Goal: Transaction & Acquisition: Purchase product/service

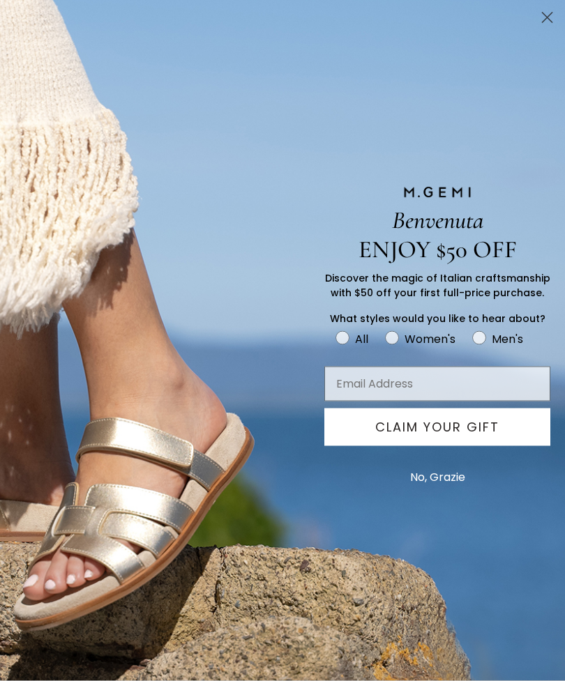
scroll to position [554, 0]
click at [391, 402] on input "Email Address" at bounding box center [437, 384] width 226 height 35
click at [390, 345] on circle "FULLSCREEN Form" at bounding box center [391, 338] width 13 height 13
click at [336, 330] on input "Women's" at bounding box center [335, 329] width 1 height 1
radio input "true"
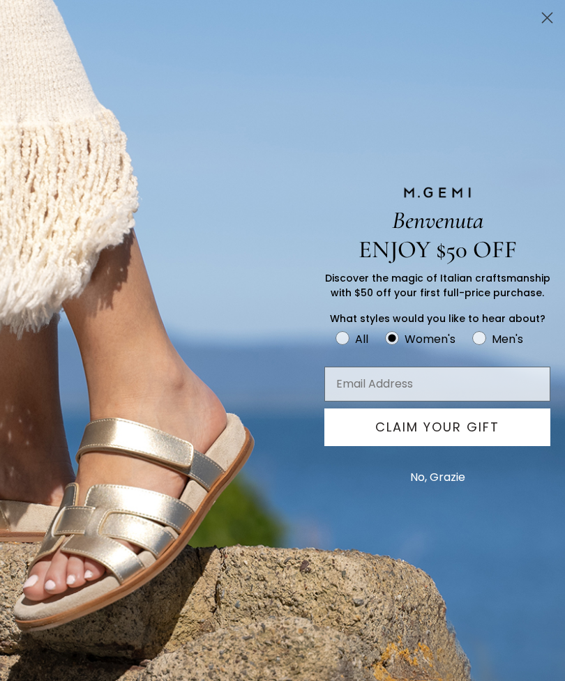
click at [355, 402] on input "Email Address" at bounding box center [437, 384] width 226 height 35
type input "suemcohen@yahoo.com"
click at [414, 446] on button "CLAIM YOUR GIFT" at bounding box center [437, 428] width 226 height 38
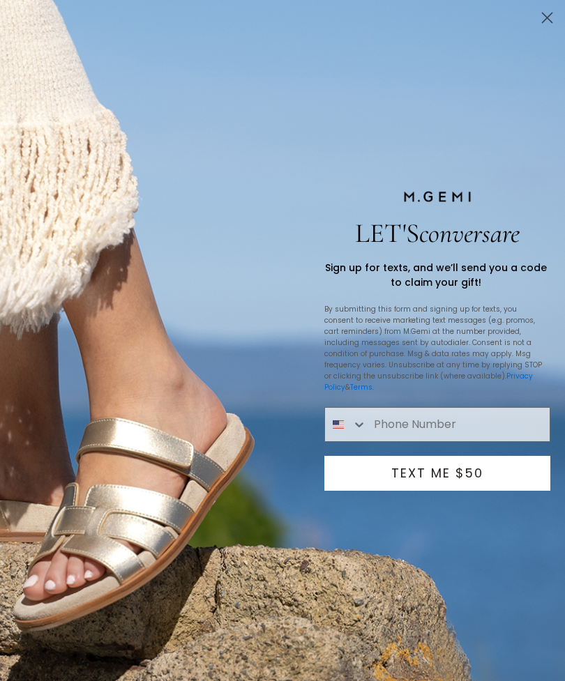
click at [544, 15] on icon "Close dialog" at bounding box center [548, 18] width 10 height 10
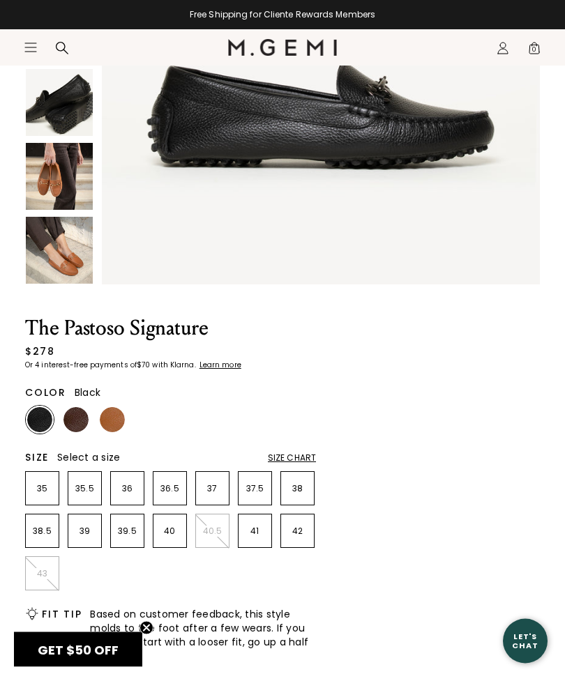
scroll to position [300, 0]
click at [114, 429] on img at bounding box center [112, 419] width 25 height 25
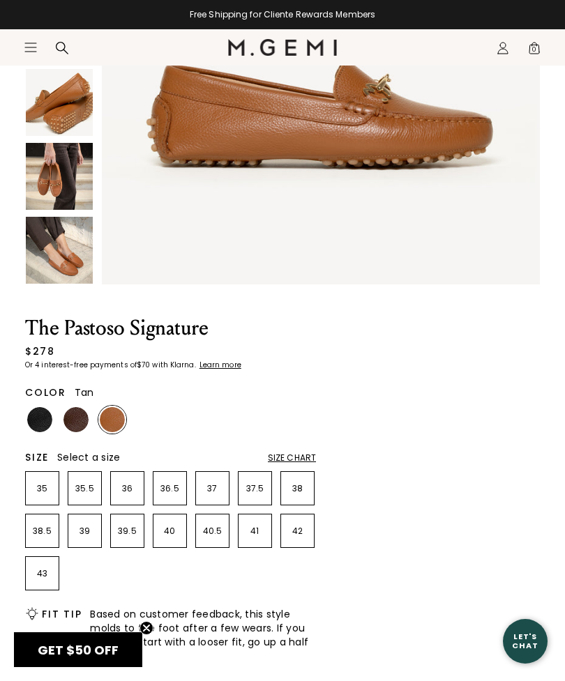
click at [76, 420] on img at bounding box center [75, 419] width 25 height 25
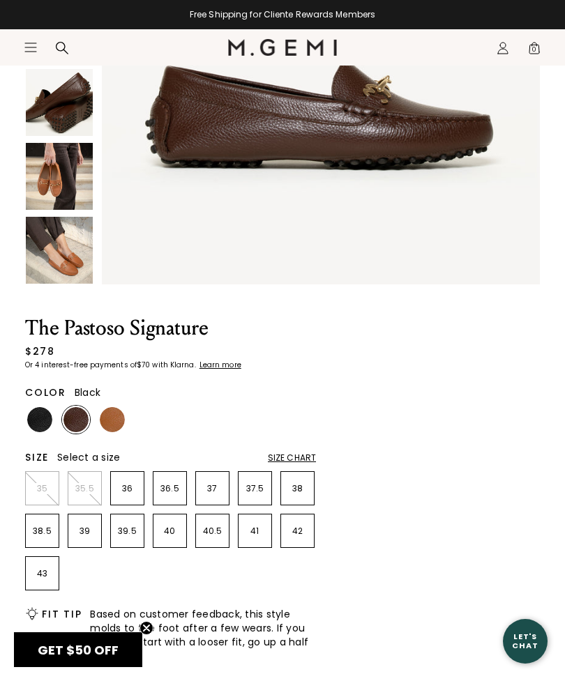
click at [43, 422] on img at bounding box center [39, 419] width 25 height 25
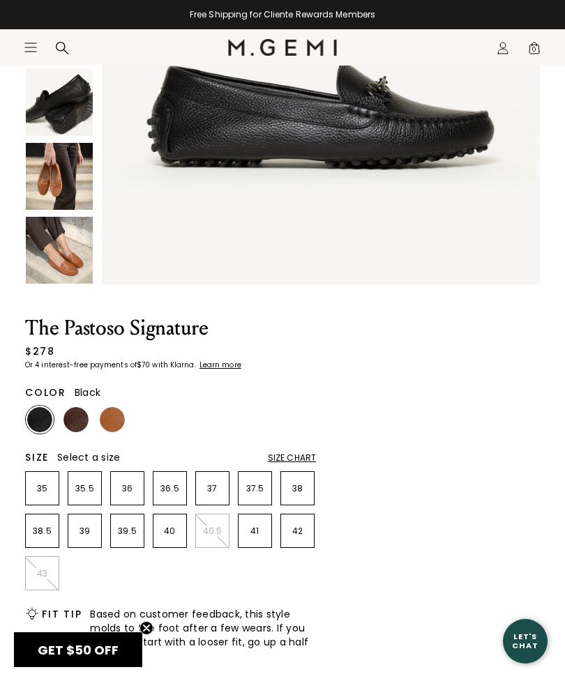
click at [40, 416] on img at bounding box center [39, 419] width 25 height 25
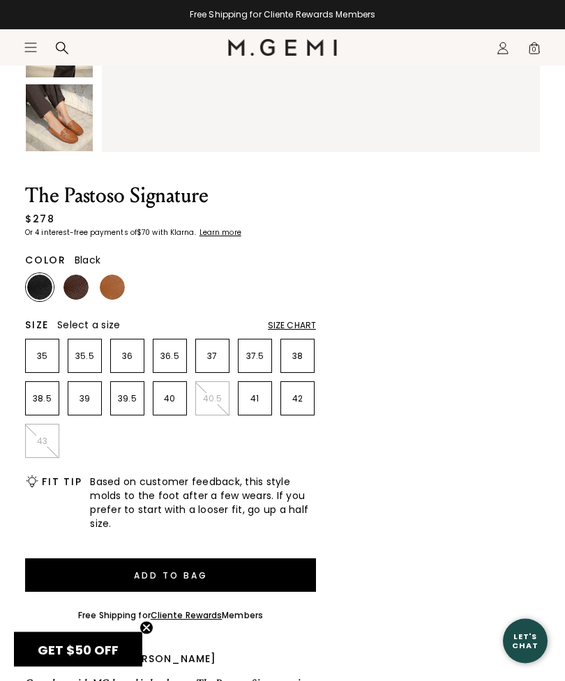
scroll to position [432, 0]
click at [170, 401] on p "40" at bounding box center [169, 398] width 33 height 11
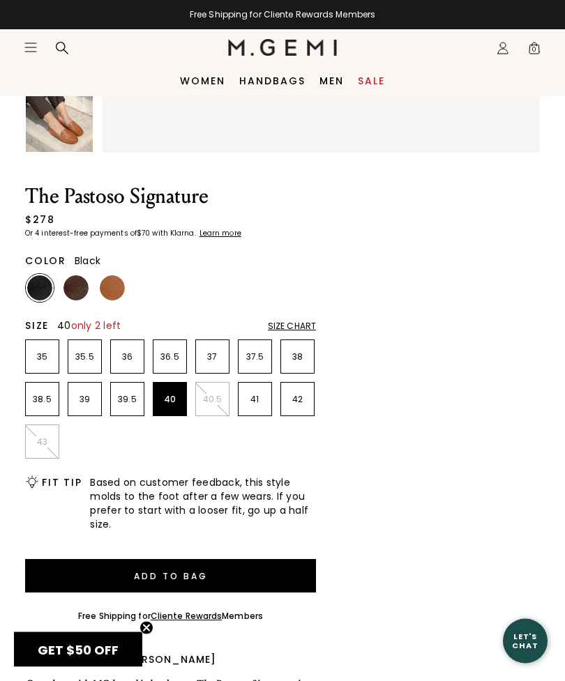
scroll to position [432, 0]
click at [218, 575] on button "Add to Bag" at bounding box center [170, 575] width 291 height 33
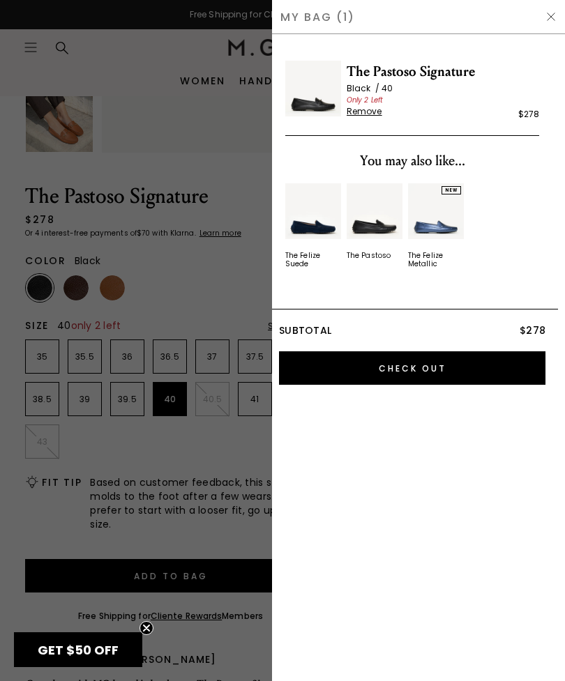
scroll to position [0, 0]
click at [314, 257] on div "The Felize Suede" at bounding box center [313, 260] width 56 height 17
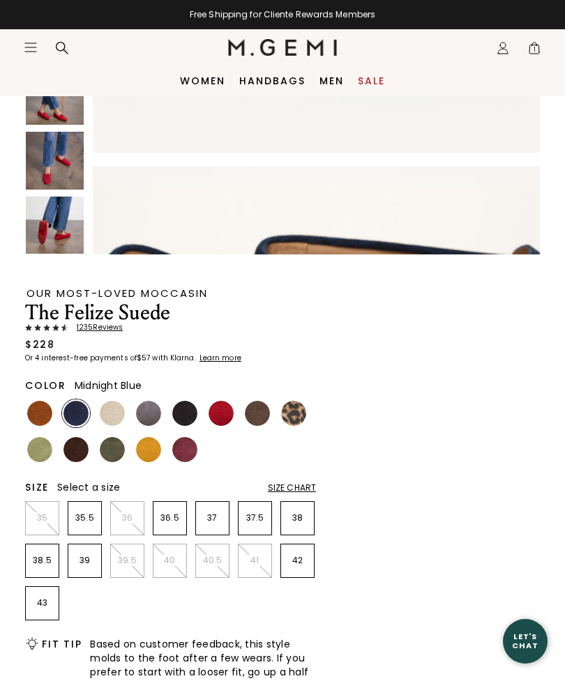
scroll to position [339, 0]
click at [299, 409] on img at bounding box center [293, 413] width 25 height 25
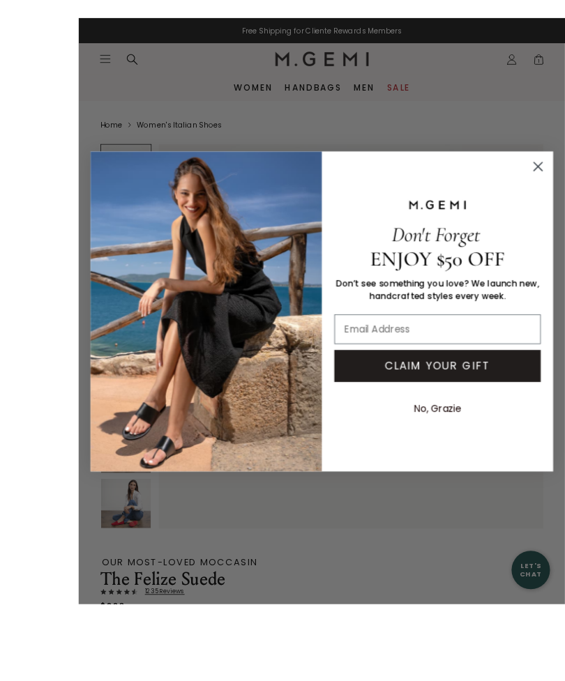
scroll to position [29, 0]
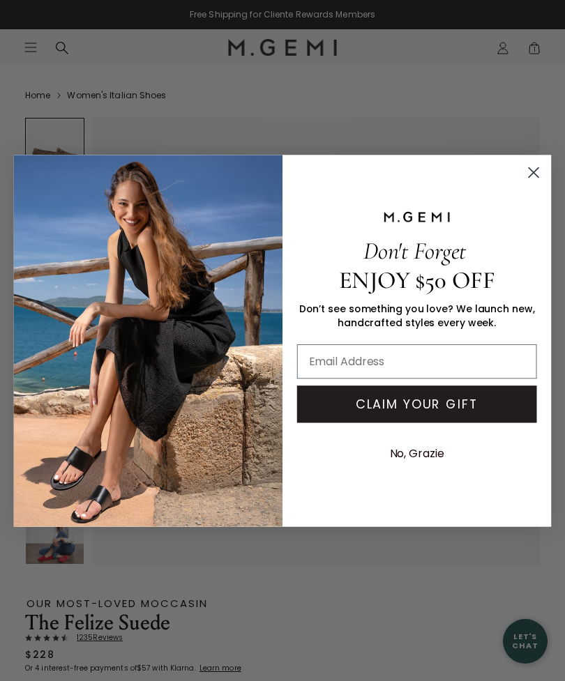
click at [538, 177] on icon "Close dialog" at bounding box center [534, 172] width 10 height 10
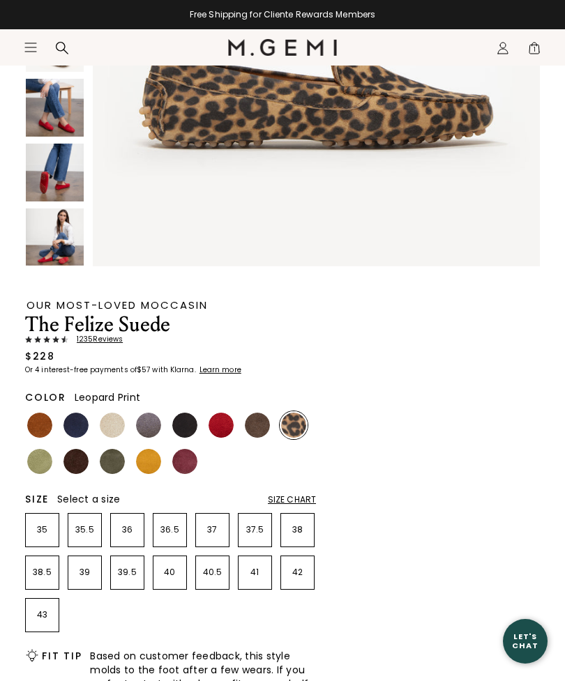
scroll to position [330, 0]
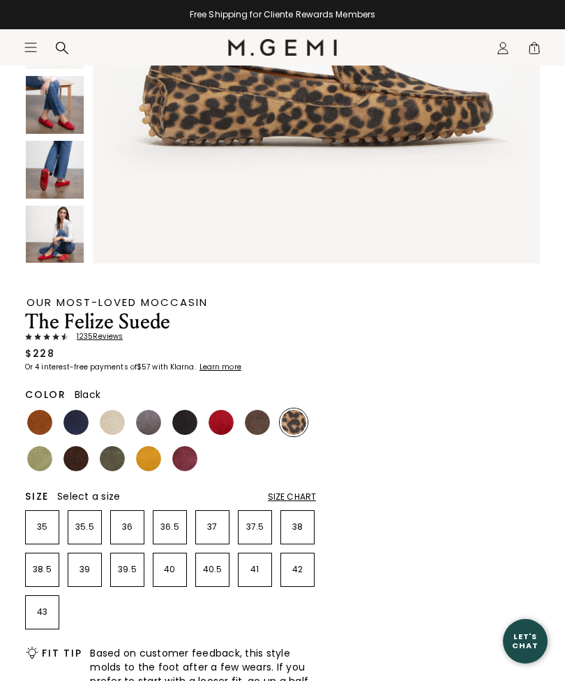
click at [196, 414] on div at bounding box center [185, 423] width 28 height 28
